Goal: Transaction & Acquisition: Obtain resource

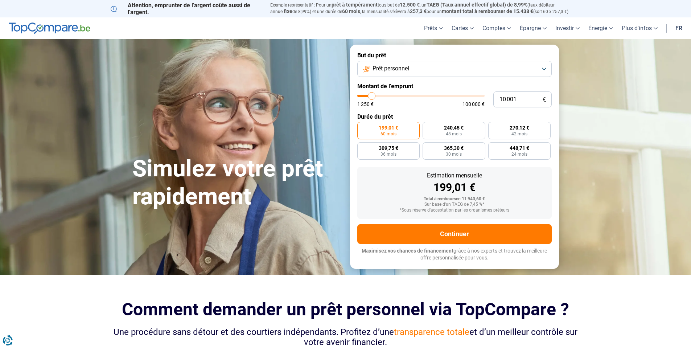
click at [409, 67] on span "Prêt personnel" at bounding box center [390, 69] width 37 height 8
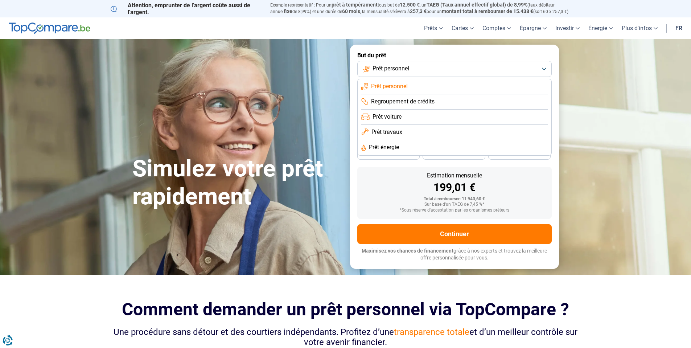
click at [397, 135] on span "Prêt travaux" at bounding box center [386, 132] width 31 height 8
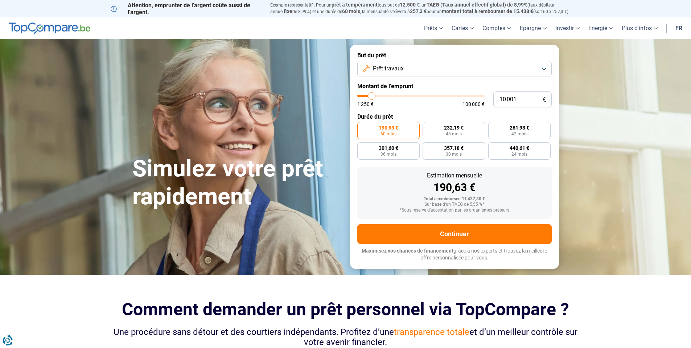
type input "9 000"
type input "9000"
type input "10 000"
type input "10000"
type input "11 000"
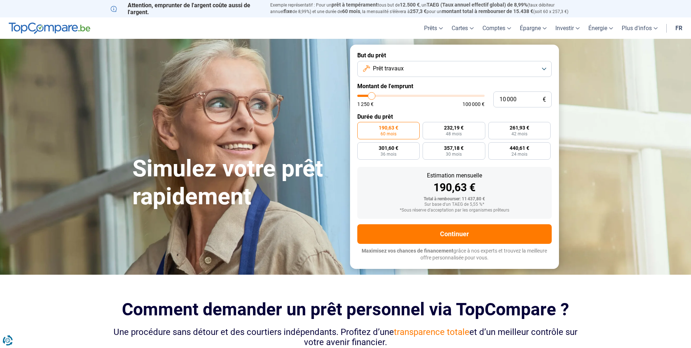
type input "11000"
type input "11 750"
type input "11750"
type input "13 000"
type input "13000"
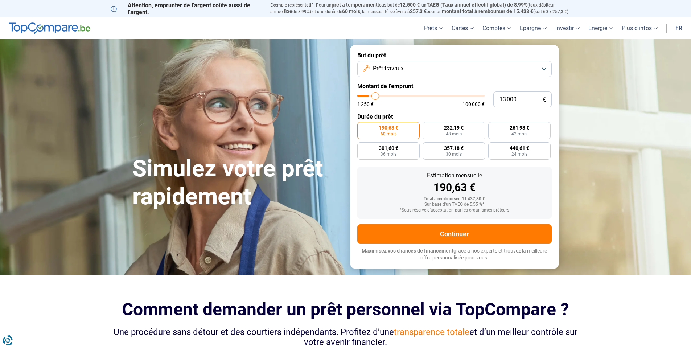
type input "14 000"
type input "14000"
type input "14 500"
type input "14500"
type input "15 000"
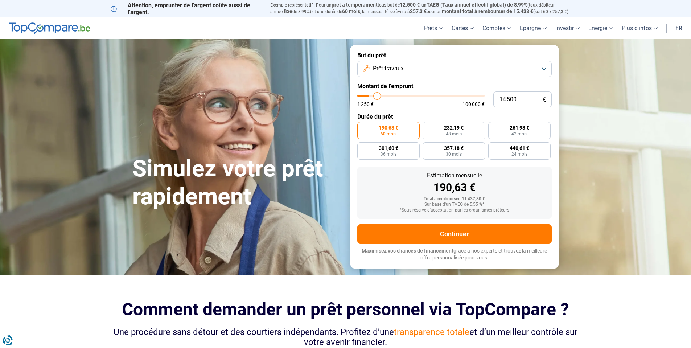
type input "15000"
type input "16 000"
type input "16000"
type input "17 000"
type input "17000"
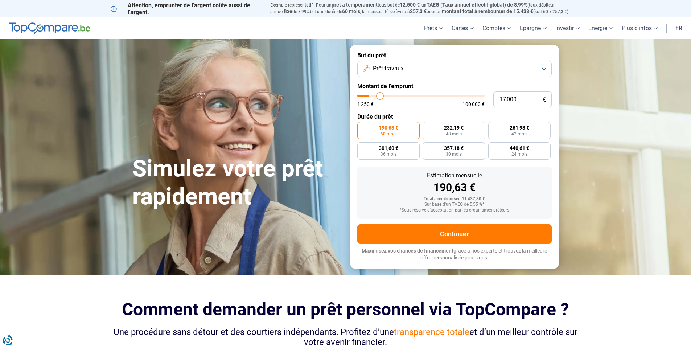
type input "17 250"
type input "17250"
type input "17 500"
type input "17500"
type input "17 750"
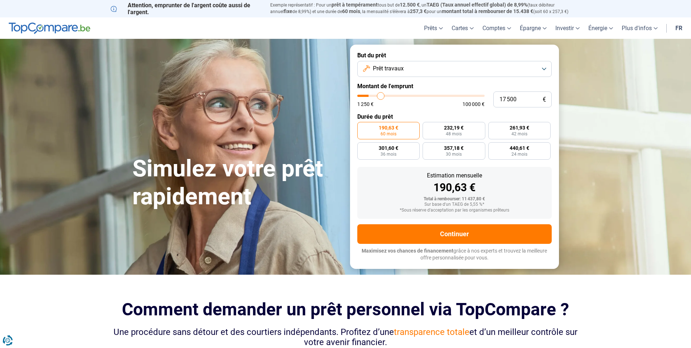
type input "17750"
type input "18 000"
type input "18000"
type input "18 750"
type input "18750"
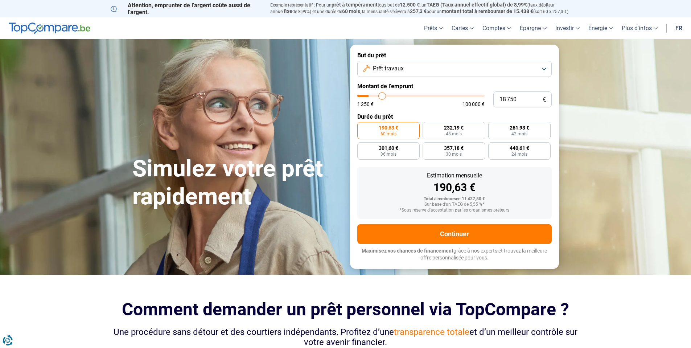
type input "19 250"
type input "19250"
type input "20 000"
type input "20000"
type input "20 750"
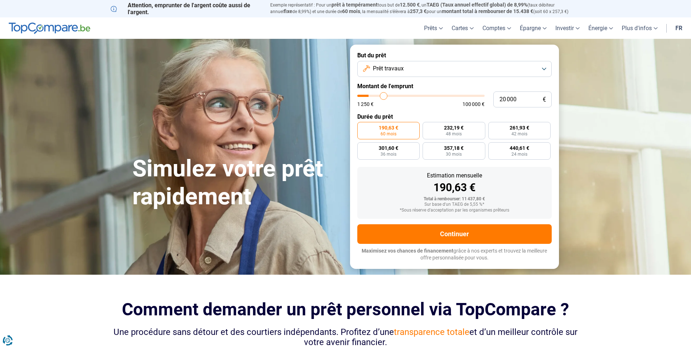
type input "20750"
type input "22 000"
type input "22000"
type input "23 000"
type input "23000"
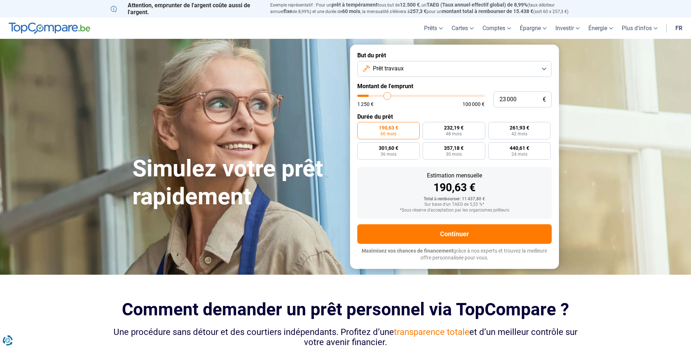
type input "24 500"
type input "24500"
type input "25 750"
type input "25750"
type input "27 250"
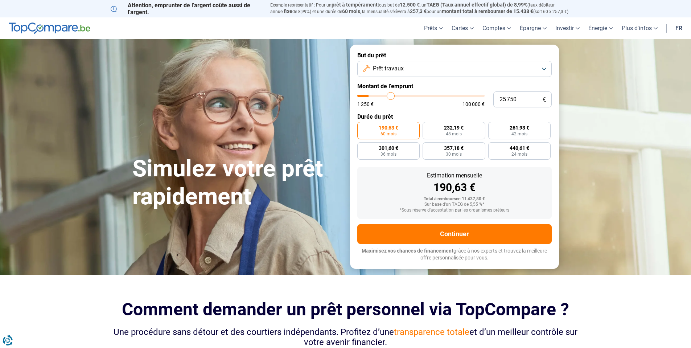
type input "27250"
type input "28 250"
type input "28250"
type input "29 750"
type input "29750"
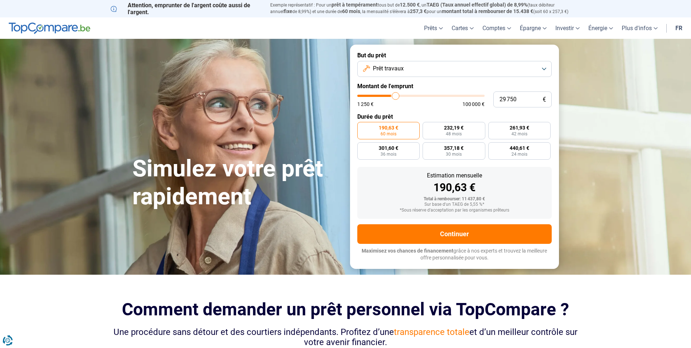
type input "31 250"
type input "31250"
type input "32 750"
type input "32750"
type input "34 750"
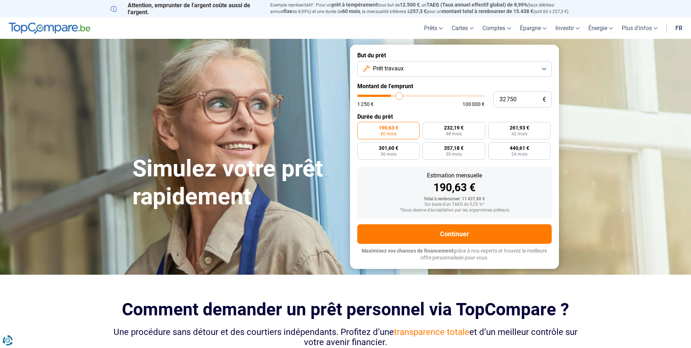
type input "34750"
type input "36 250"
type input "36250"
type input "37 250"
type input "37250"
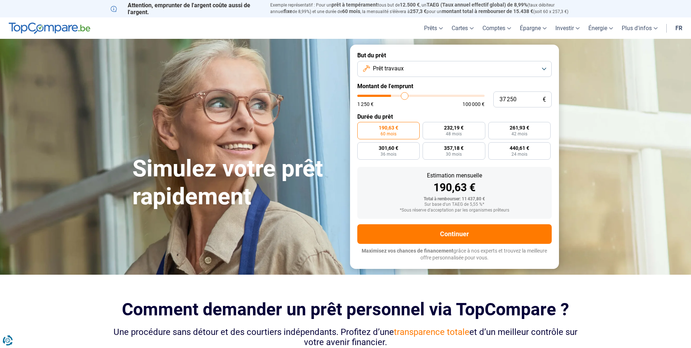
type input "38 750"
type input "38750"
type input "40 000"
type input "40000"
type input "42 000"
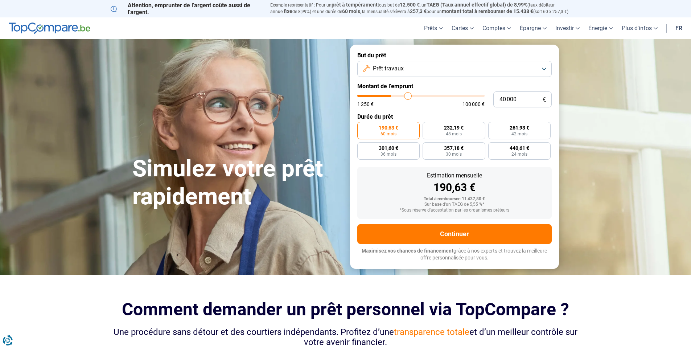
type input "42000"
type input "43 000"
type input "43000"
type input "44 250"
type input "44250"
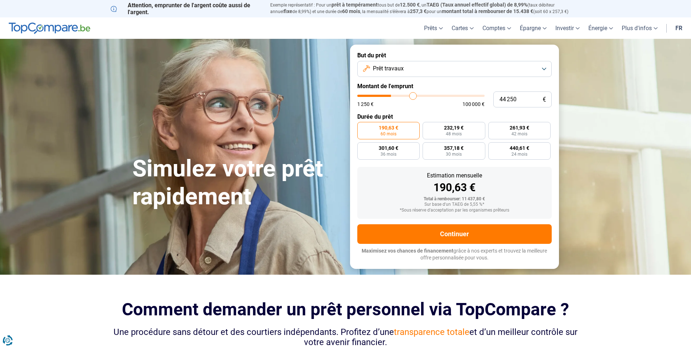
type input "45 500"
type input "45500"
type input "46 000"
type input "46000"
type input "47 000"
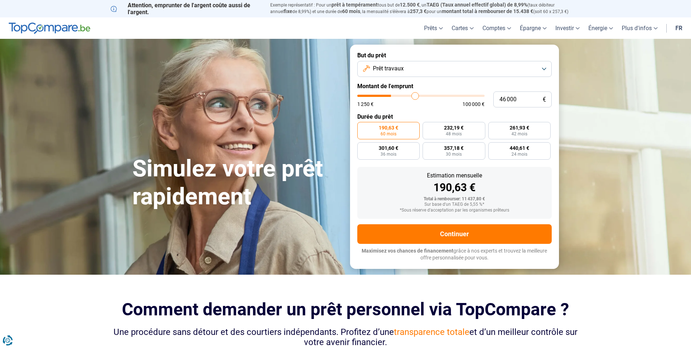
type input "47000"
type input "48 000"
type input "48000"
type input "48 250"
type input "48250"
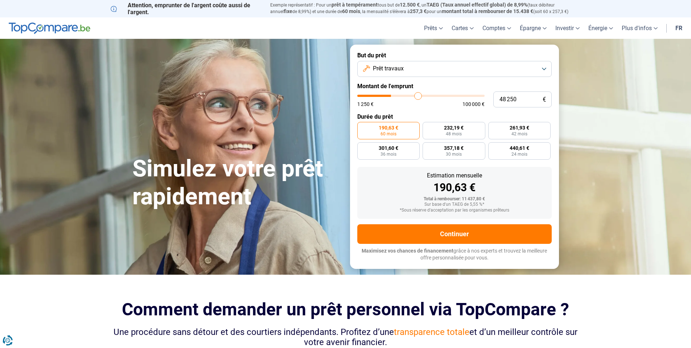
type input "49 000"
type input "49000"
type input "49 500"
type input "49500"
type input "49 750"
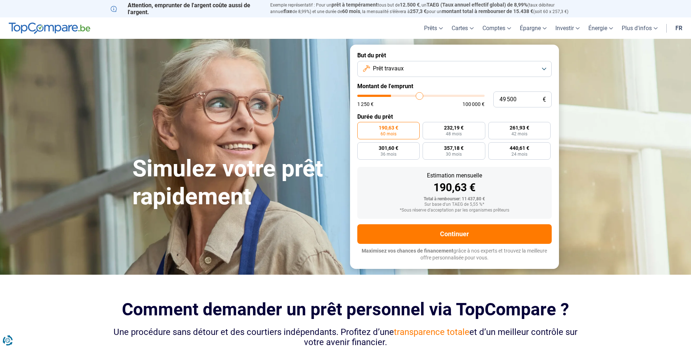
type input "49750"
type input "50 000"
type input "50000"
type input "50 250"
drag, startPoint x: 381, startPoint y: 96, endPoint x: 420, endPoint y: 96, distance: 38.8
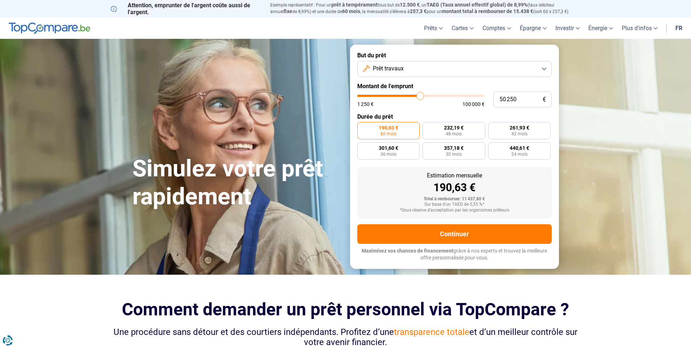
type input "50250"
click at [420, 96] on input "range" at bounding box center [420, 96] width 127 height 2
radio input "false"
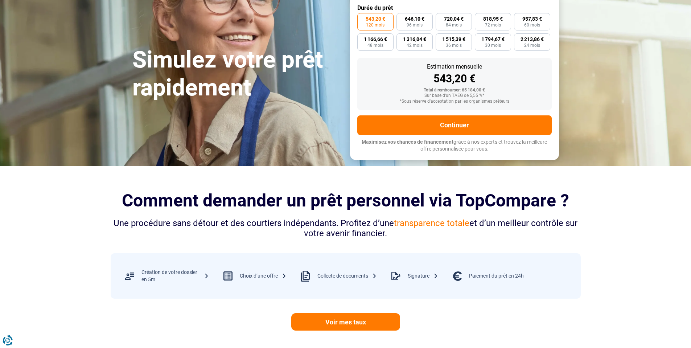
scroll to position [145, 0]
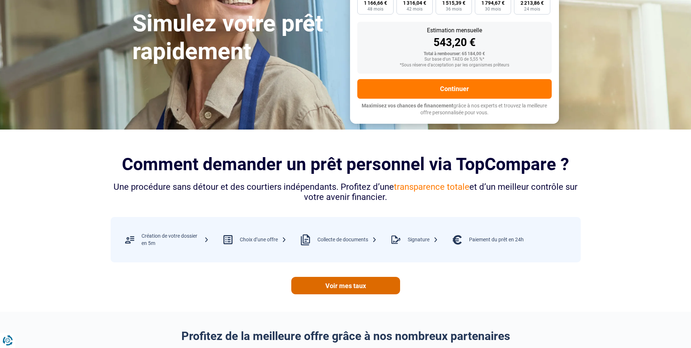
click at [367, 286] on link "Voir mes taux" at bounding box center [345, 285] width 109 height 17
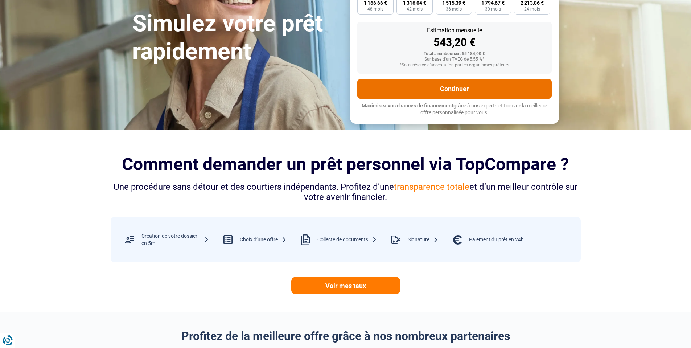
click at [507, 88] on button "Continuer" at bounding box center [454, 89] width 194 height 20
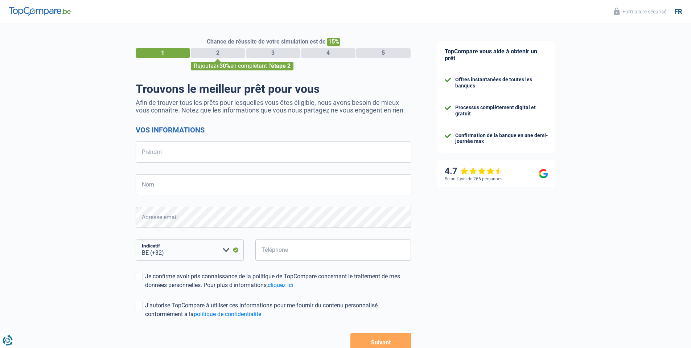
select select "32"
